Goal: Information Seeking & Learning: Learn about a topic

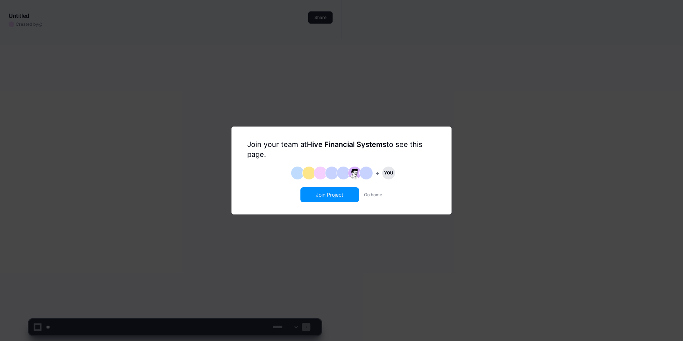
click at [316, 192] on button "Join Project" at bounding box center [329, 195] width 57 height 14
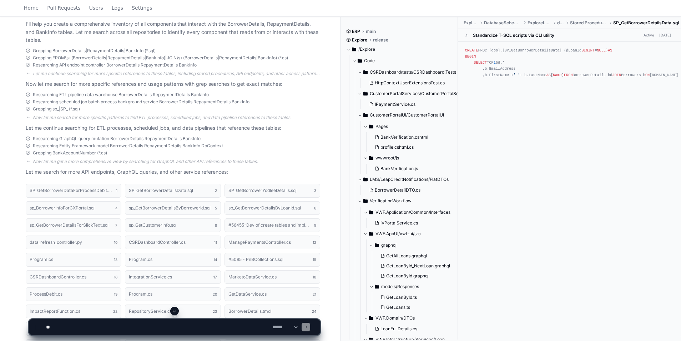
scroll to position [300, 0]
click at [85, 188] on h1 "SP_GetBorrowerDataForProcessDebit.sql" at bounding box center [71, 189] width 83 height 4
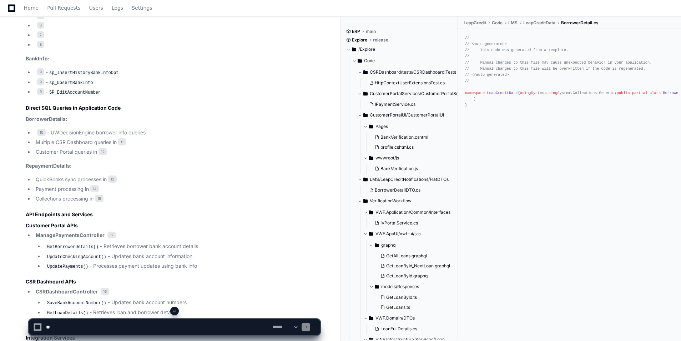
scroll to position [776, 0]
click at [116, 179] on span "13" at bounding box center [112, 179] width 9 height 7
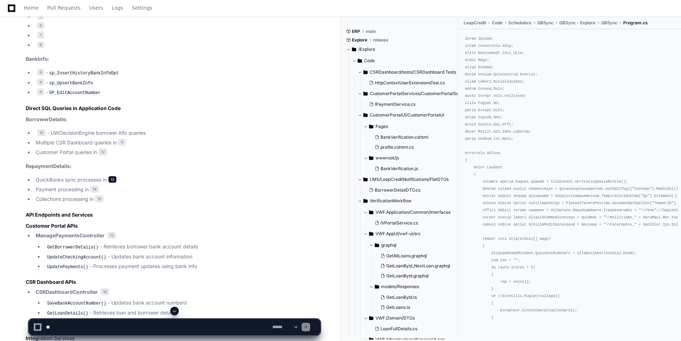
click at [116, 179] on span "13" at bounding box center [112, 179] width 9 height 7
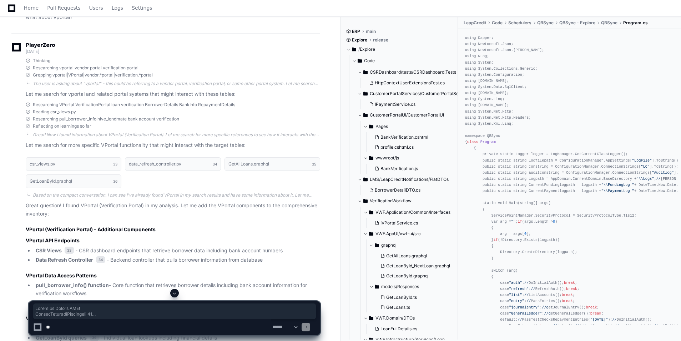
scroll to position [1523, 0]
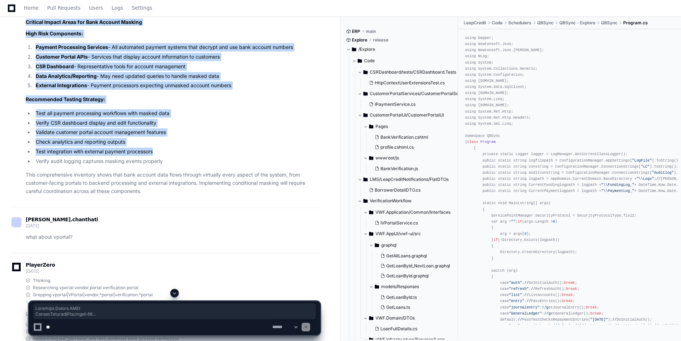
drag, startPoint x: 25, startPoint y: 51, endPoint x: 193, endPoint y: 150, distance: 195.4
copy article "Customer Portal APIs ManagePaymentsController 12 GetBorrowerDetails() - Retriev…"
click at [248, 109] on li "Test all payment processing workflows with masked data" at bounding box center [177, 113] width 287 height 8
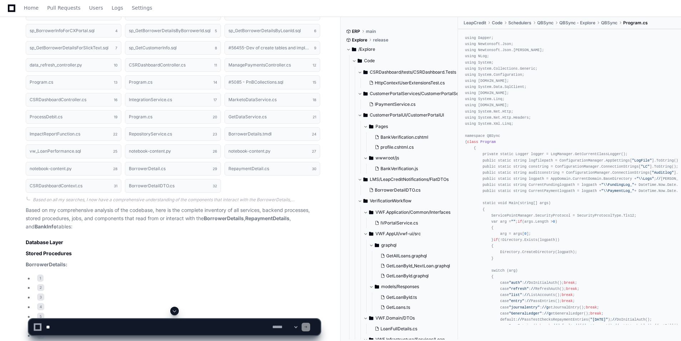
scroll to position [475, 0]
click at [40, 277] on span "1" at bounding box center [40, 278] width 6 height 7
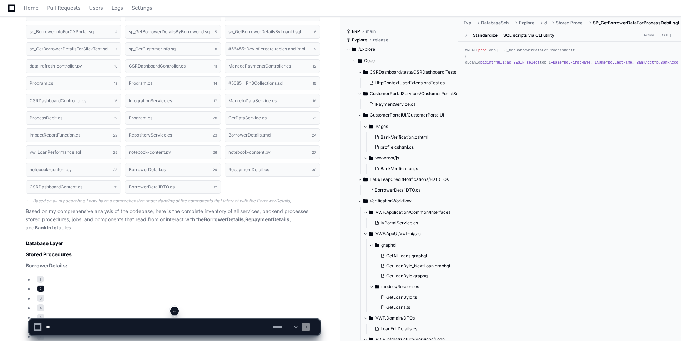
click at [40, 287] on span "2" at bounding box center [40, 288] width 7 height 7
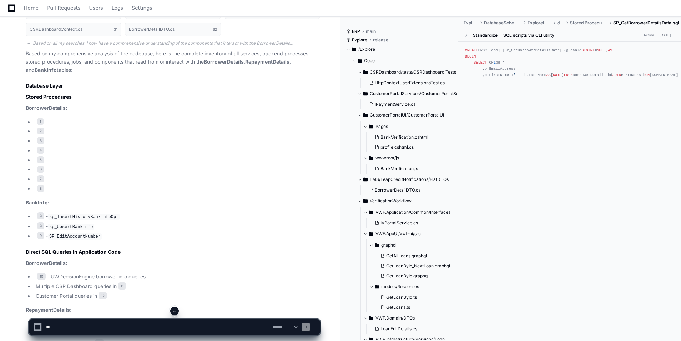
scroll to position [633, 0]
